Goal: Find specific page/section: Find specific page/section

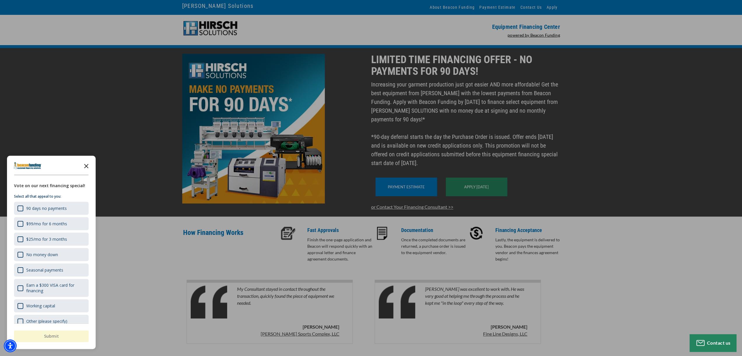
click at [84, 165] on icon "Close the survey" at bounding box center [86, 166] width 12 height 12
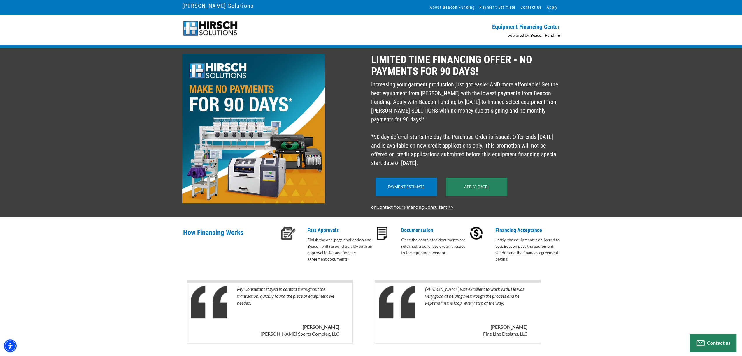
click at [227, 26] on img at bounding box center [210, 28] width 56 height 16
click at [214, 27] on img at bounding box center [210, 28] width 56 height 16
click at [209, 6] on link "[PERSON_NAME] Solutions" at bounding box center [217, 6] width 71 height 10
click at [224, 74] on img at bounding box center [253, 129] width 142 height 150
